Goal: Book appointment/travel/reservation

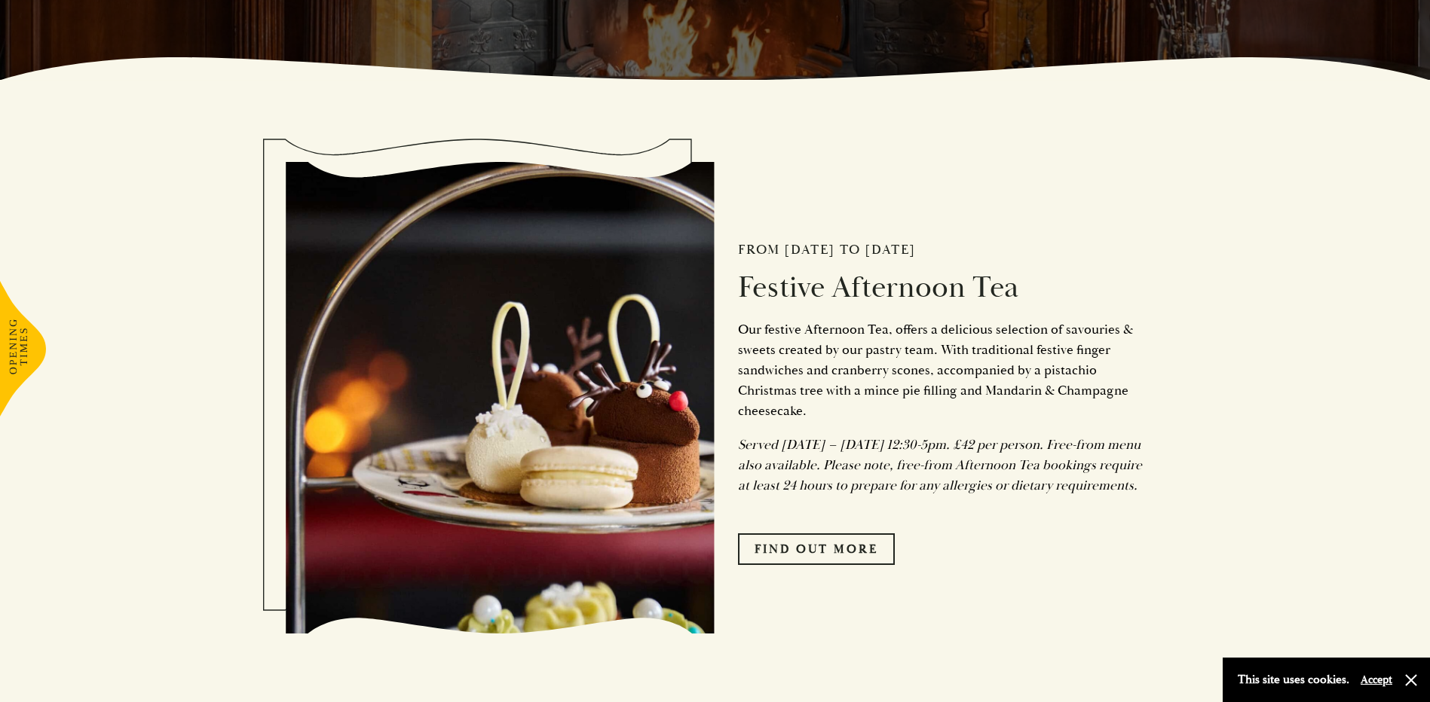
scroll to position [678, 0]
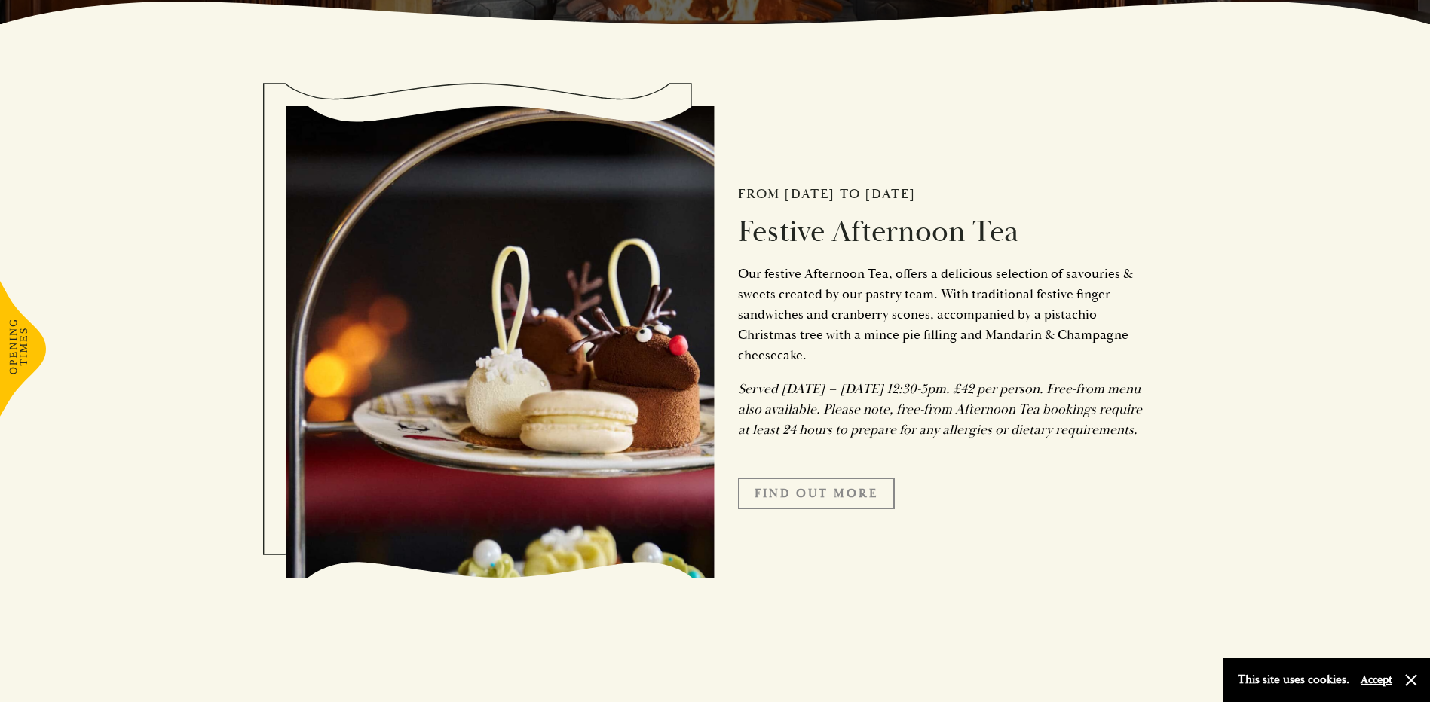
click at [820, 507] on link "FIND OUT MORE" at bounding box center [816, 494] width 157 height 32
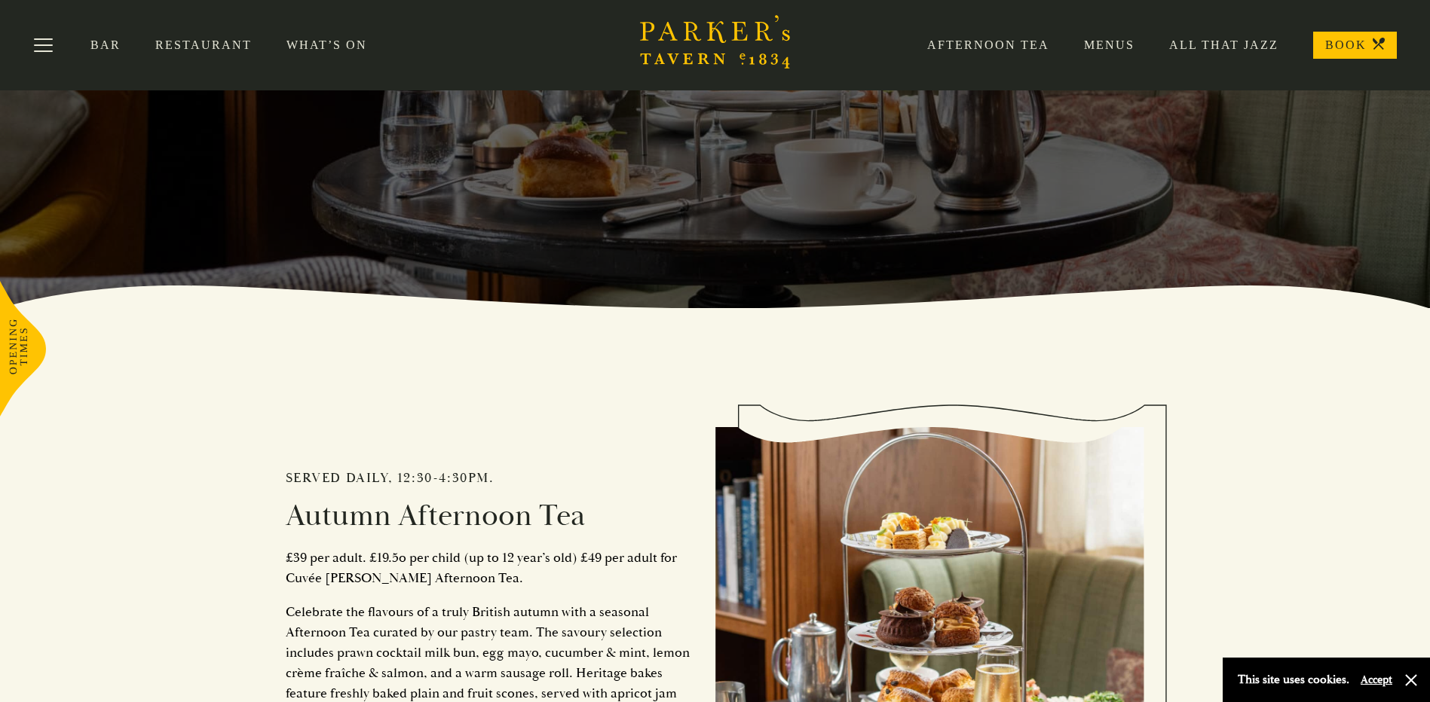
scroll to position [377, 0]
